Goal: Communication & Community: Ask a question

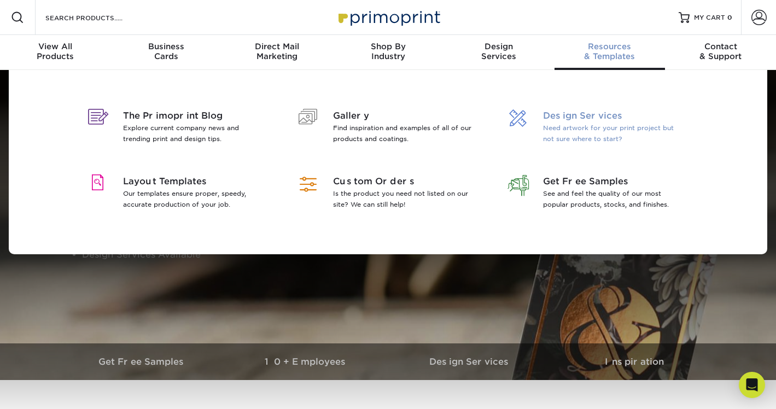
click at [586, 132] on p "Need artwork for your print project but not sure where to start?" at bounding box center [614, 134] width 142 height 22
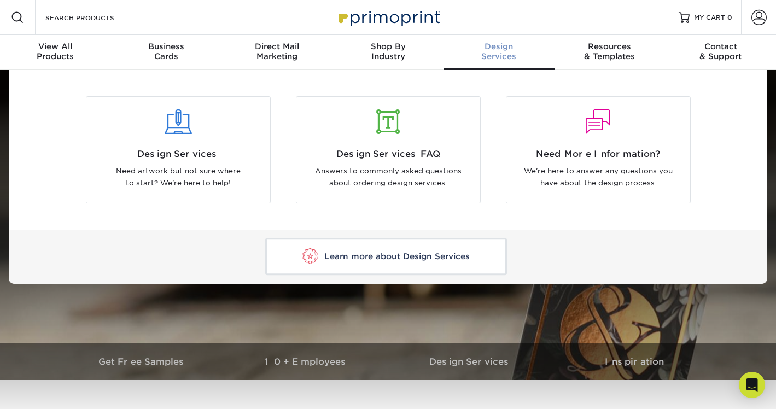
click at [496, 54] on div "Design Services" at bounding box center [499, 52] width 111 height 20
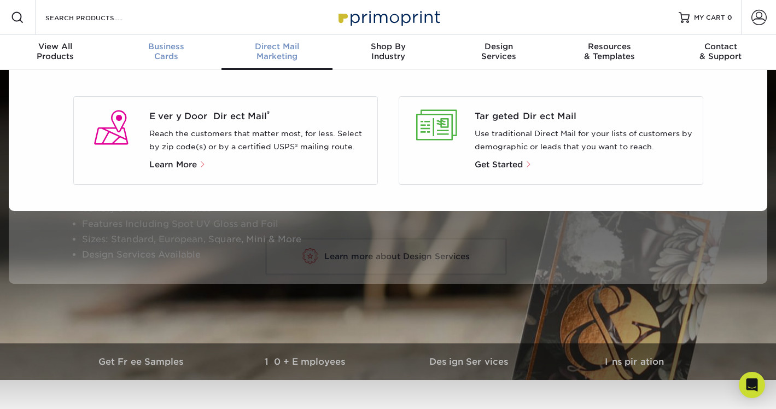
click at [161, 49] on span "Business" at bounding box center [166, 47] width 111 height 10
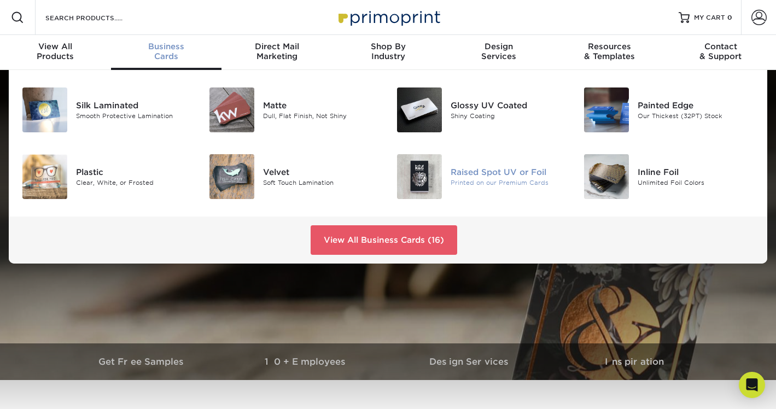
click at [509, 178] on div "Raised Spot UV or Foil" at bounding box center [509, 172] width 117 height 12
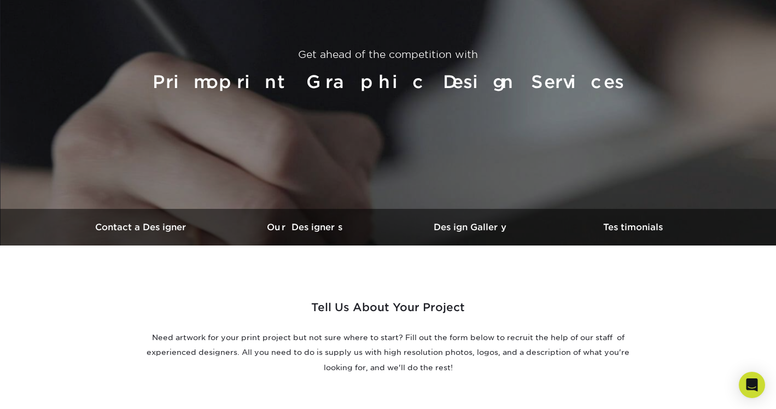
scroll to position [113, 0]
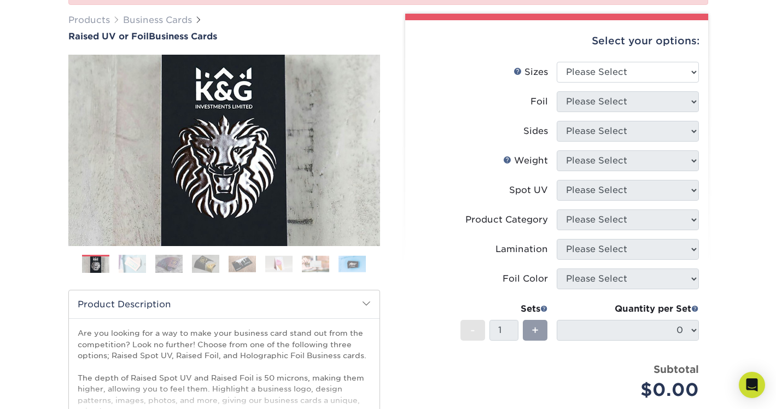
scroll to position [156, 0]
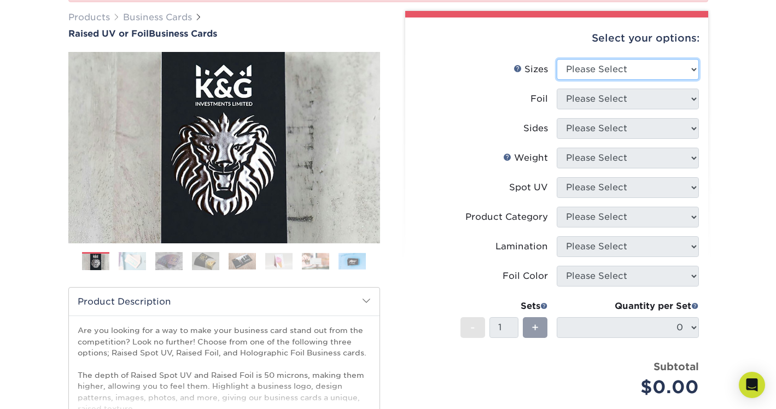
select select "2.00x3.50"
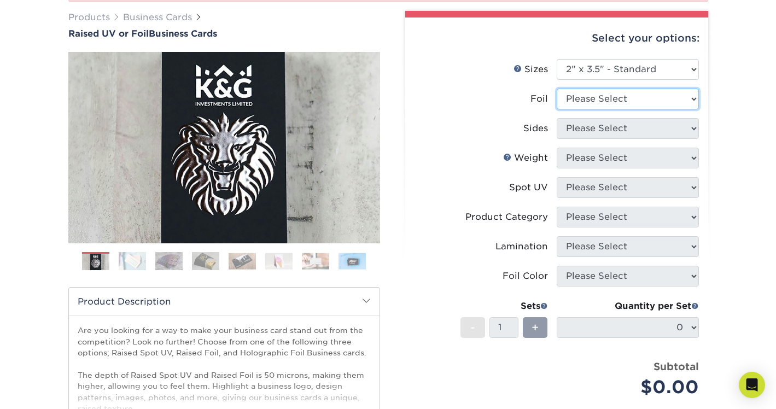
select select "1"
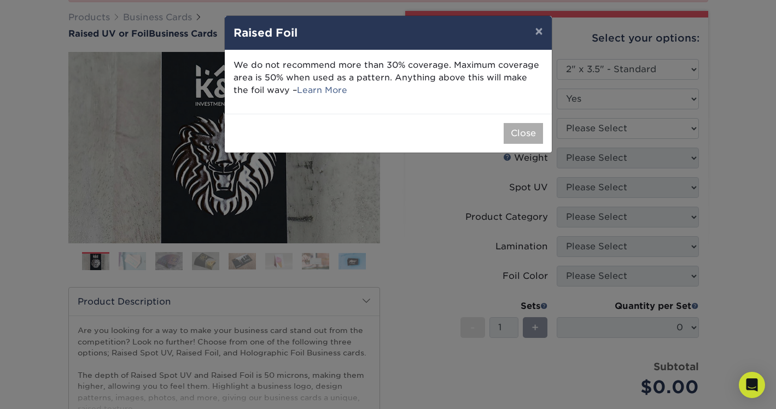
click at [523, 141] on button "Close" at bounding box center [523, 133] width 39 height 21
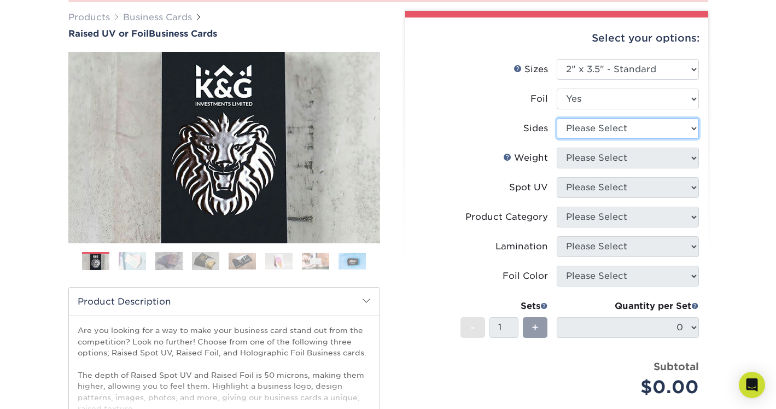
select select "34527644-b4fd-4ffb-9092-1318eefcd9d9"
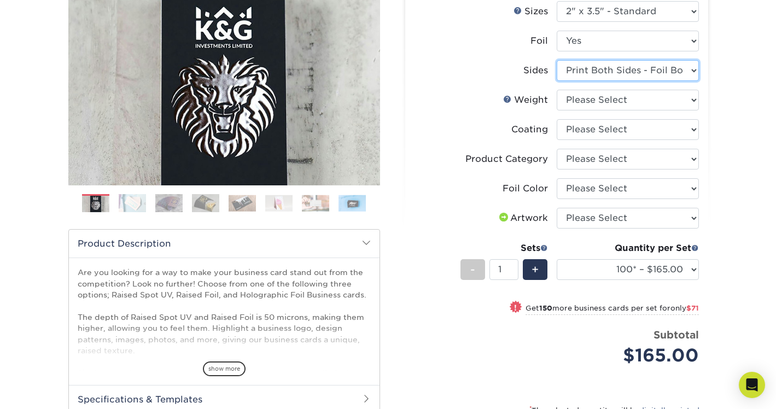
scroll to position [215, 0]
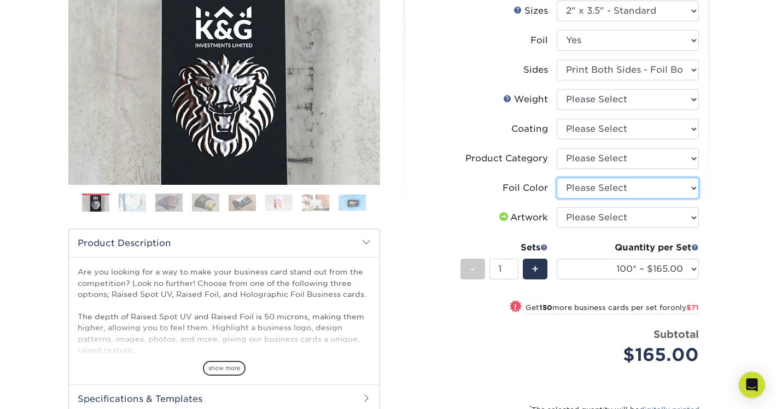
select select "acffa4a5-22f9-4585-ba3f-0adaa54b8c85"
select select "upload"
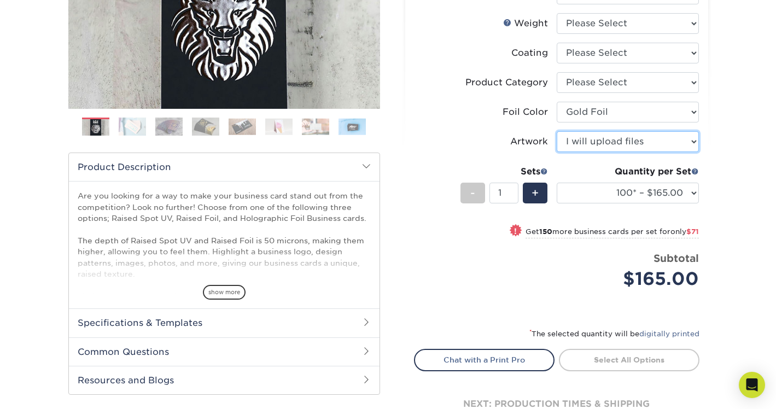
scroll to position [292, 0]
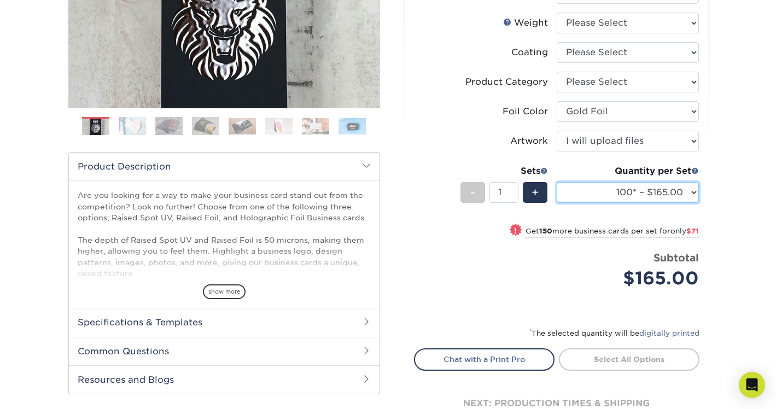
select select "250* – $236.00"
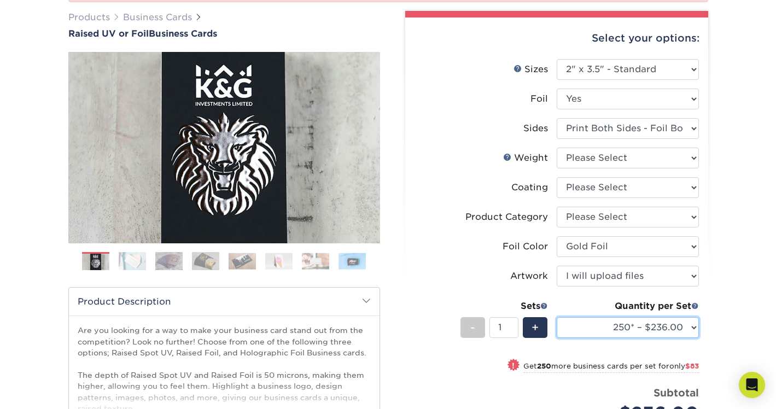
scroll to position [148, 0]
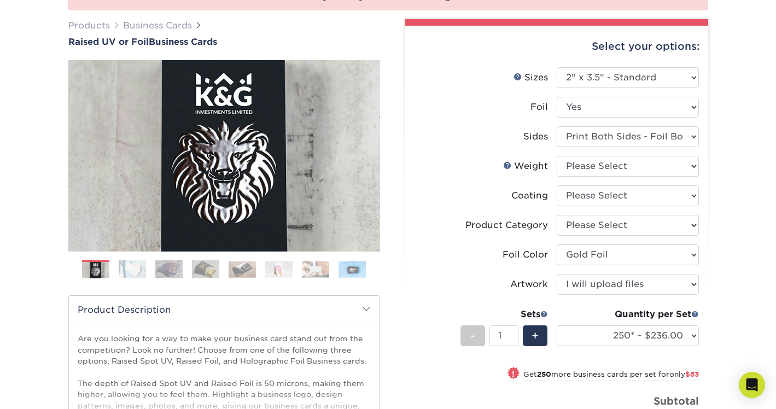
click at [134, 271] on img at bounding box center [132, 269] width 27 height 19
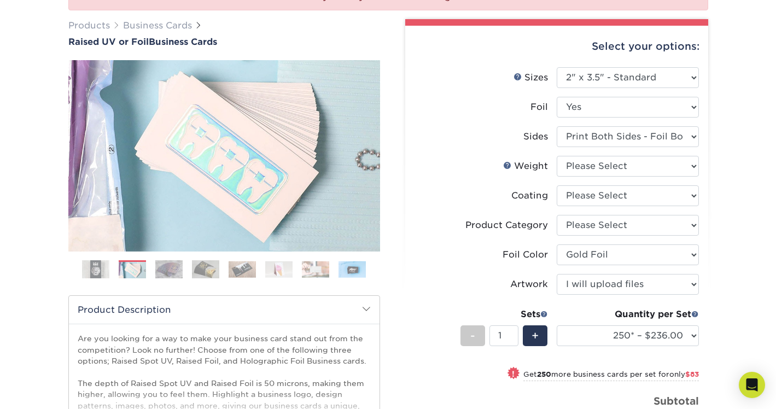
click at [174, 267] on img at bounding box center [168, 269] width 27 height 19
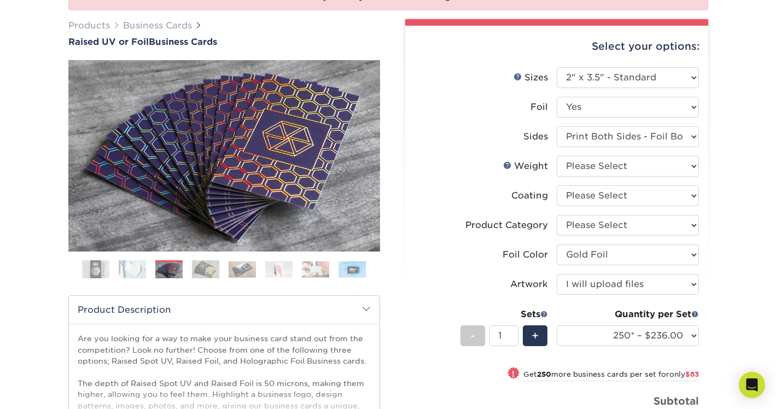
click at [133, 270] on img at bounding box center [132, 269] width 27 height 19
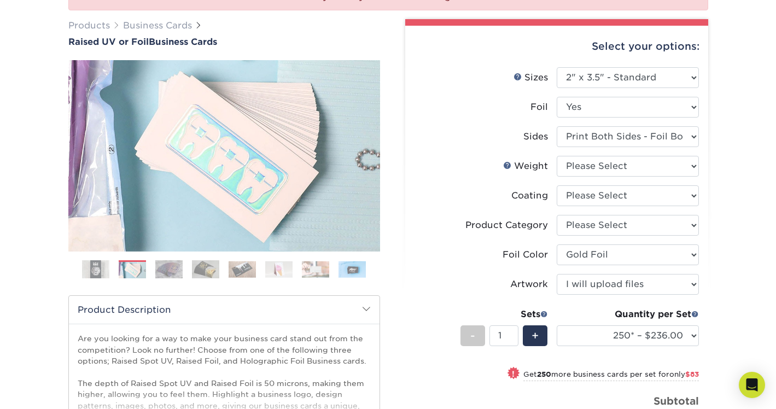
click at [218, 274] on img at bounding box center [205, 269] width 27 height 19
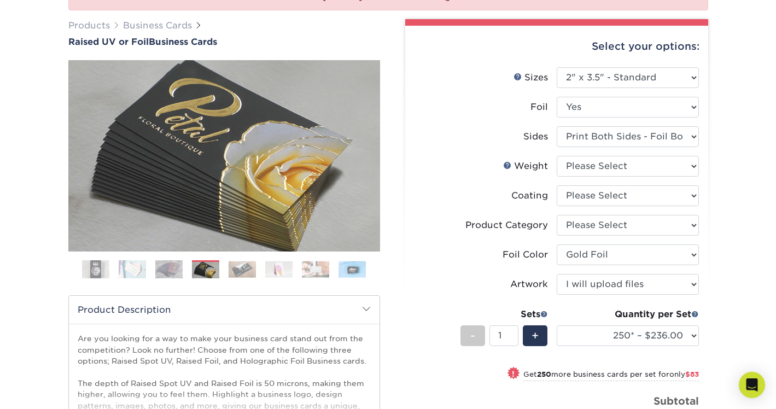
click at [246, 271] on img at bounding box center [242, 269] width 27 height 17
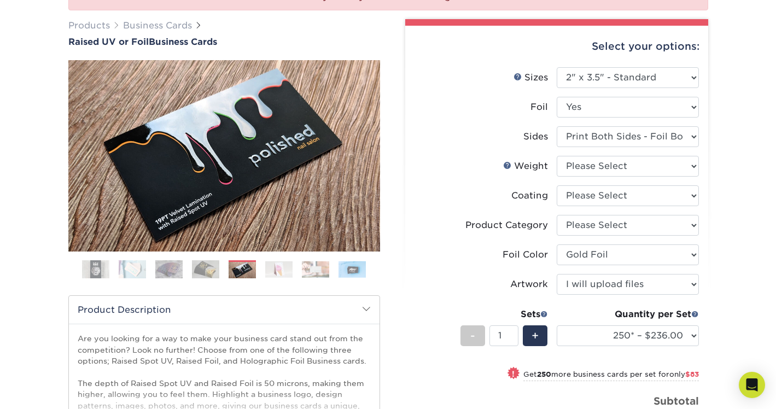
click at [282, 272] on img at bounding box center [278, 269] width 27 height 17
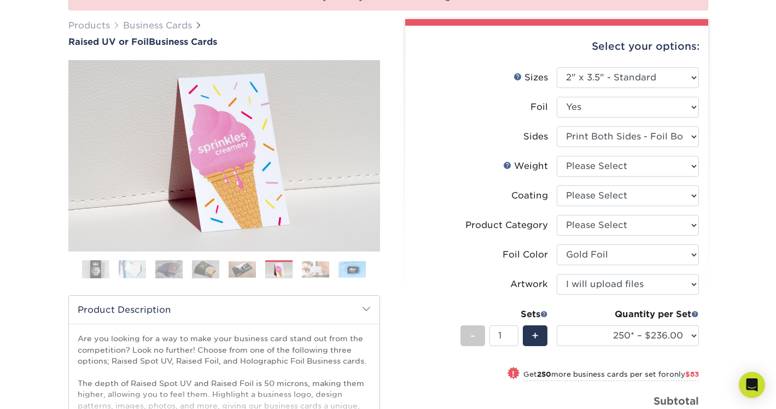
click at [313, 274] on img at bounding box center [315, 269] width 27 height 17
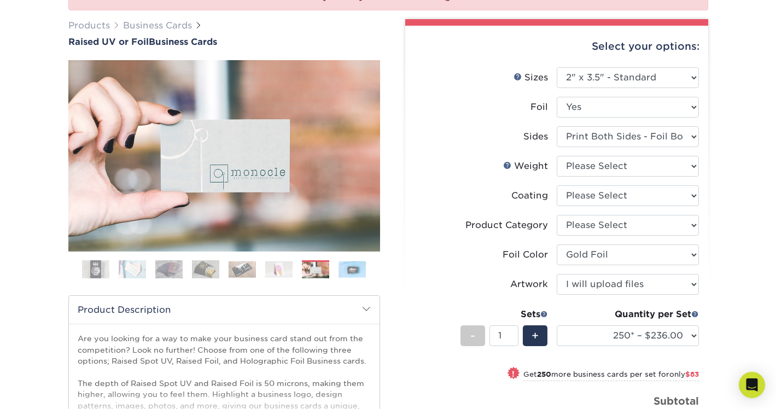
click at [356, 273] on img at bounding box center [352, 269] width 27 height 17
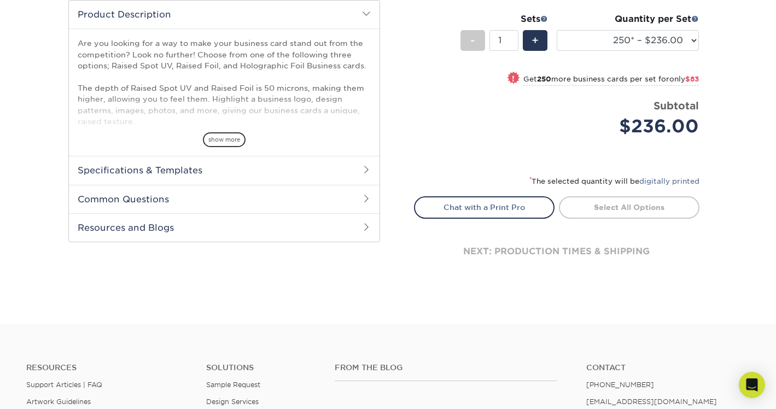
scroll to position [444, 0]
click at [514, 202] on link "Chat with a Print Pro" at bounding box center [484, 207] width 141 height 22
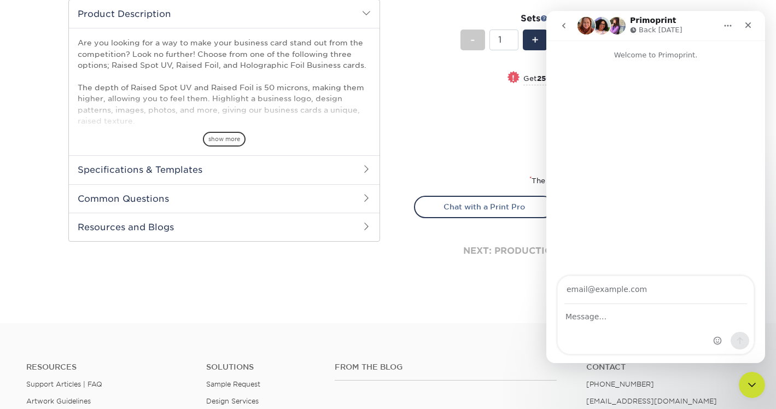
scroll to position [0, 0]
type input "dressagegal1986@yahoo.com"
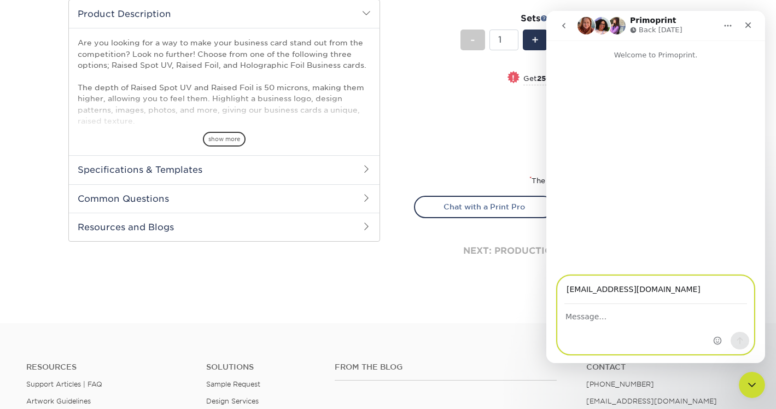
click at [601, 321] on textarea "Message…" at bounding box center [656, 314] width 196 height 19
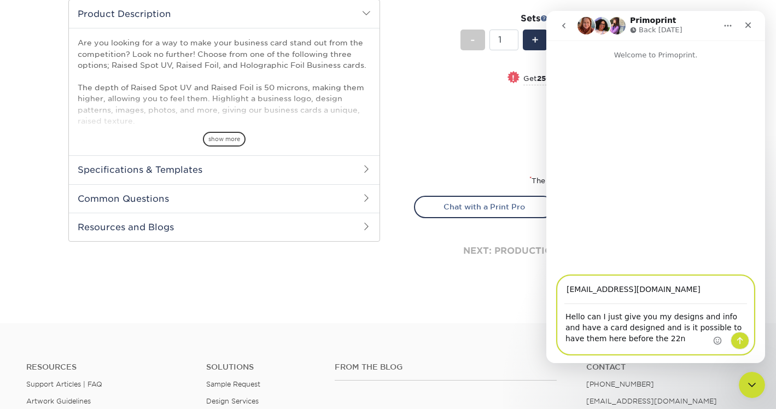
type textarea "Hello can I just give you my designs and info and have a card designed and is i…"
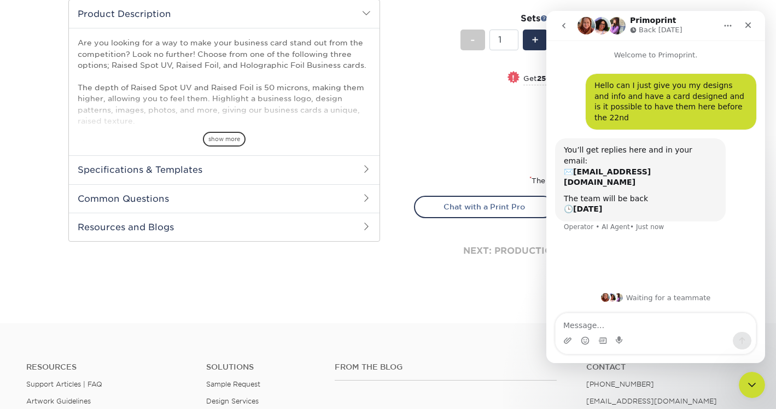
click at [746, 22] on icon "Close" at bounding box center [748, 25] width 9 height 9
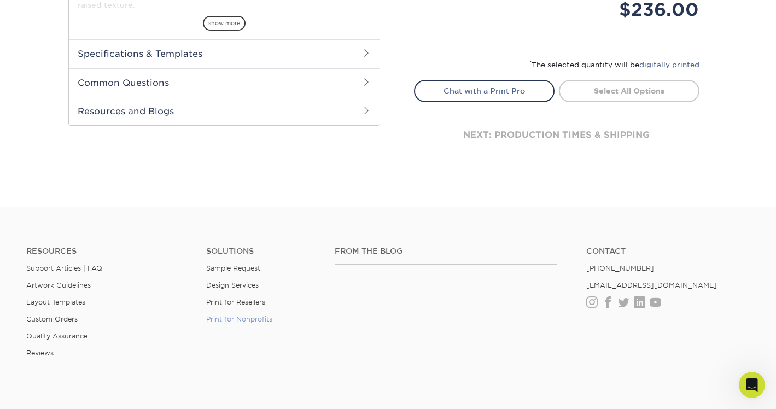
scroll to position [564, 0]
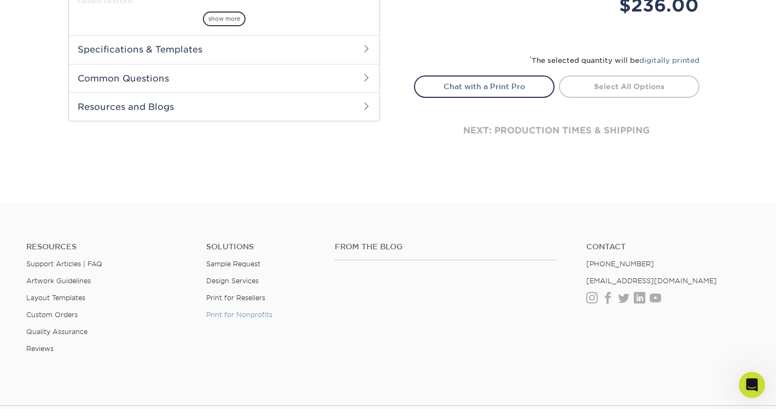
click at [248, 318] on link "Print for Nonprofits" at bounding box center [239, 315] width 66 height 8
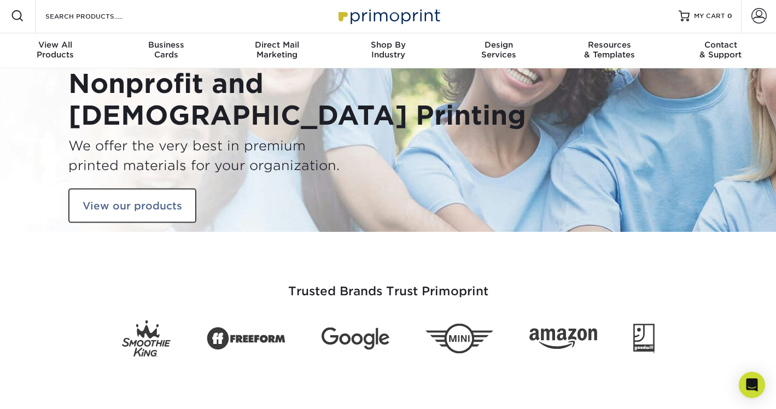
scroll to position [9, 0]
